Goal: Information Seeking & Learning: Check status

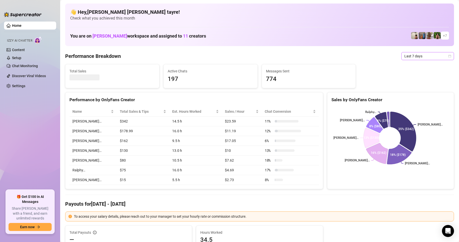
click at [412, 54] on span "Last 7 days" at bounding box center [428, 56] width 47 height 8
click at [412, 97] on div "Custom date" at bounding box center [423, 99] width 45 height 6
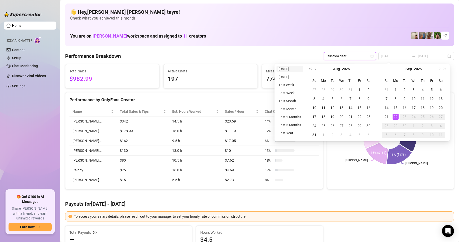
type input "[DATE]"
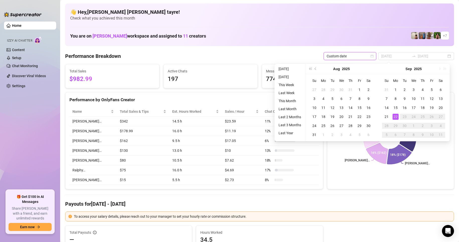
click at [288, 69] on li "[DATE]" at bounding box center [290, 69] width 27 height 6
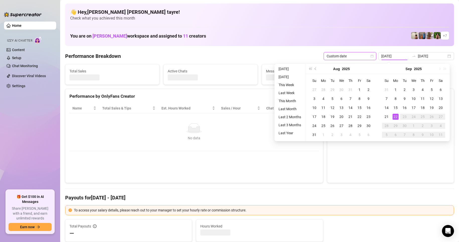
type input "[DATE]"
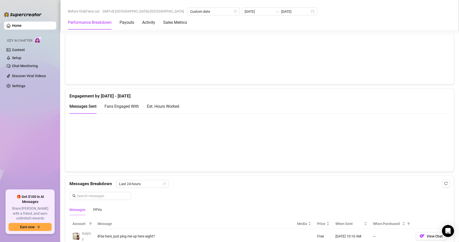
scroll to position [351, 0]
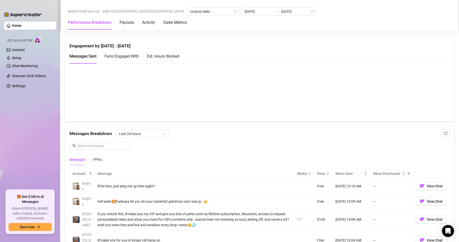
drag, startPoint x: 313, startPoint y: 139, endPoint x: 308, endPoint y: 143, distance: 6.4
click at [313, 141] on div "Messages Breakdown Last 24 hours Messages PPVs" at bounding box center [259, 147] width 380 height 35
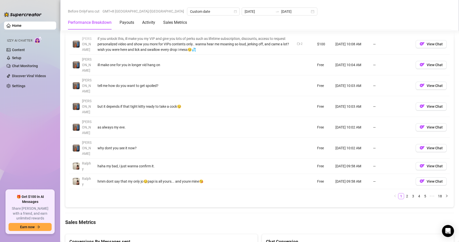
scroll to position [602, 0]
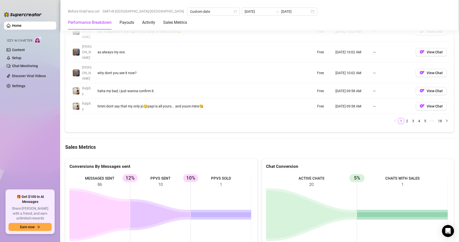
click at [44, 142] on ul "Home Izzy AI Chatter Content Setup Chat Monitoring Discover Viral Videos Settin…" at bounding box center [30, 104] width 52 height 169
click at [35, 143] on ul "Home Izzy AI Chatter Content Setup Chat Monitoring Discover Viral Videos Settin…" at bounding box center [30, 104] width 52 height 169
click at [38, 134] on ul "Home Izzy AI Chatter Content Setup Chat Monitoring Discover Viral Videos Settin…" at bounding box center [30, 104] width 52 height 169
click at [47, 124] on ul "Home Izzy AI Chatter Content Setup Chat Monitoring Discover Viral Videos Settin…" at bounding box center [30, 104] width 52 height 169
